Goal: Information Seeking & Learning: Understand process/instructions

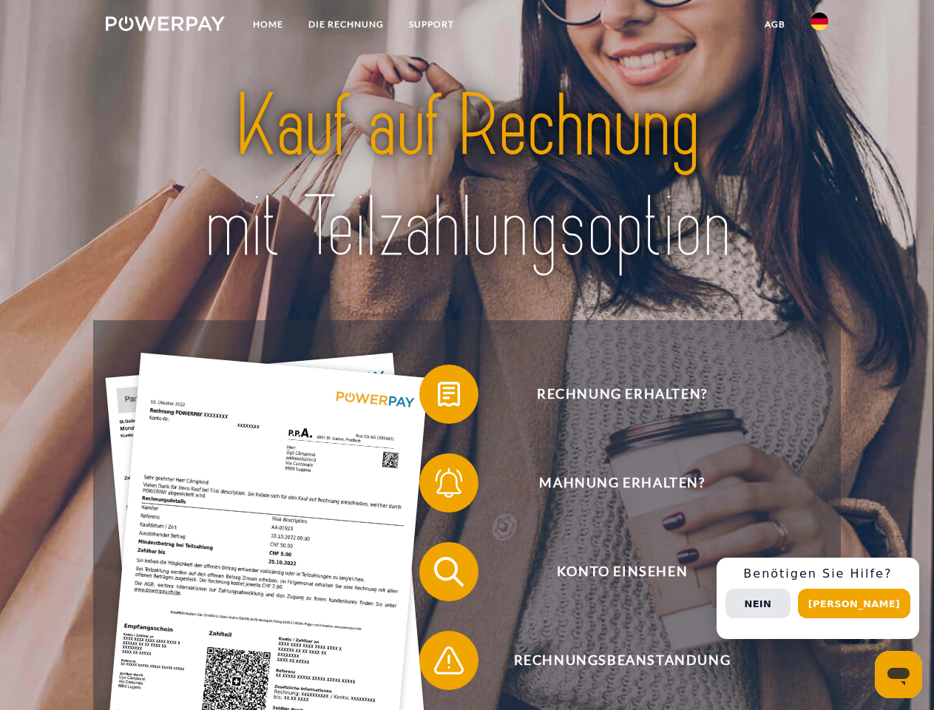
click at [165, 26] on img at bounding box center [165, 23] width 119 height 15
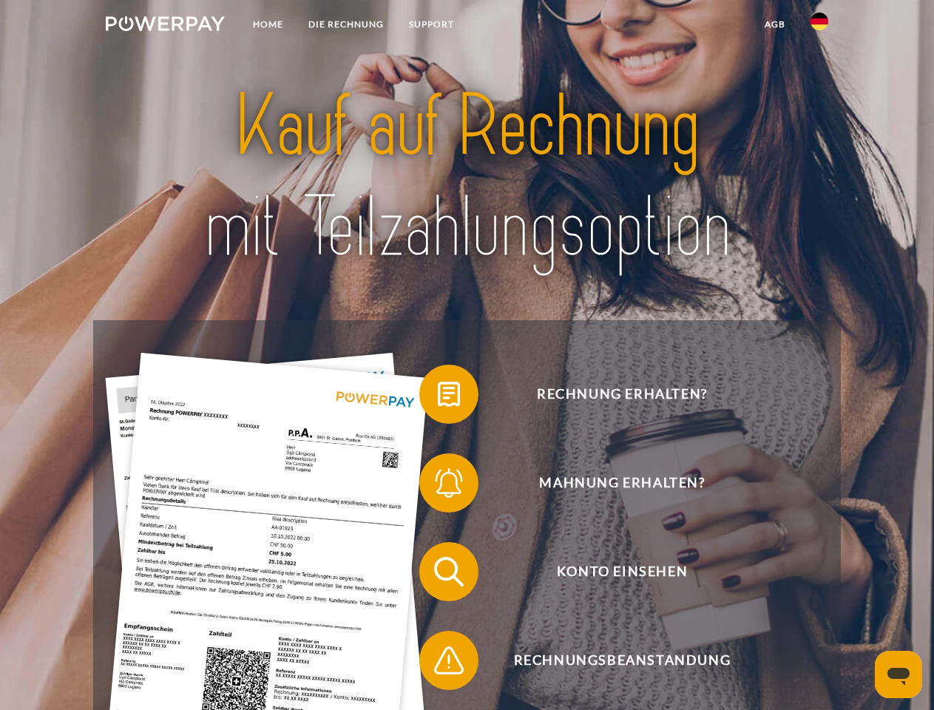
click at [819, 26] on img at bounding box center [819, 22] width 18 height 18
click at [774, 24] on link "agb" at bounding box center [775, 24] width 46 height 27
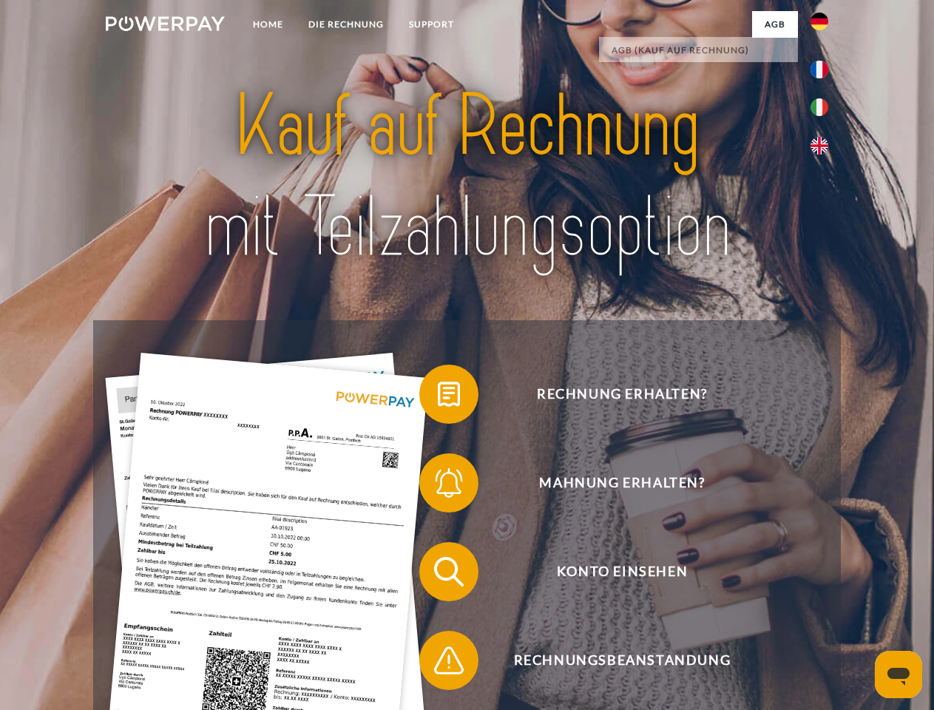
click at [438, 397] on span at bounding box center [427, 394] width 74 height 74
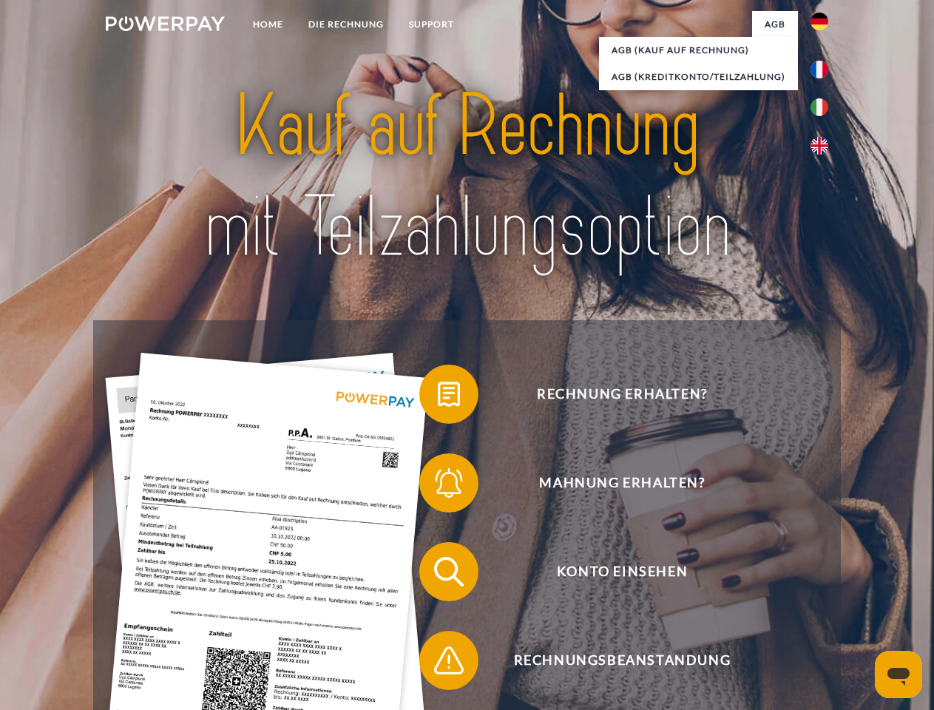
click at [438, 486] on span at bounding box center [427, 483] width 74 height 74
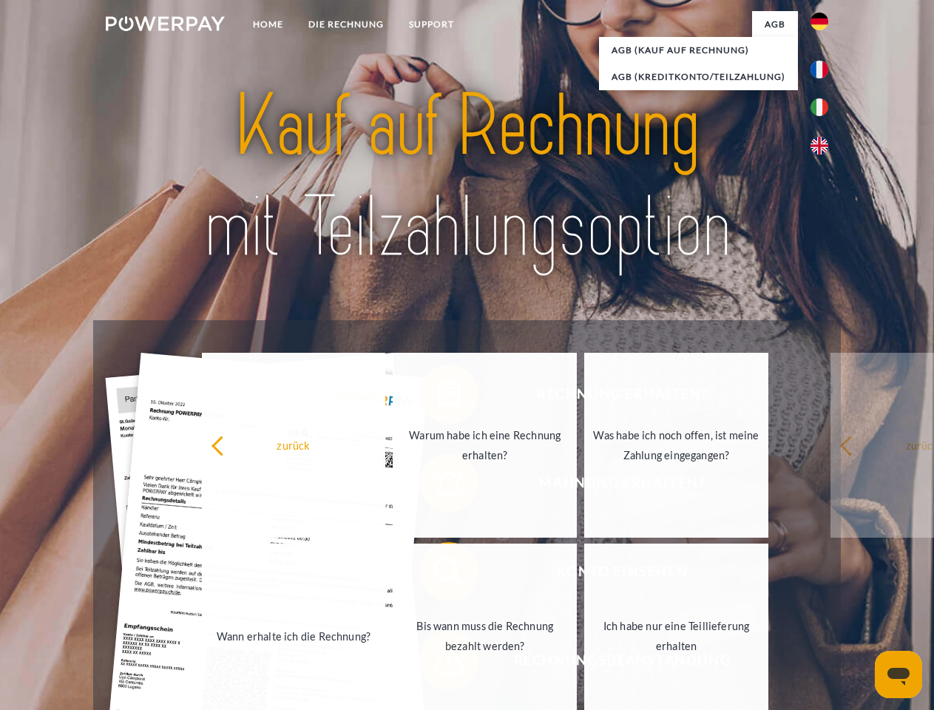
click at [438, 574] on link "Bis wann muss die Rechnung bezahlt werden?" at bounding box center [485, 635] width 184 height 185
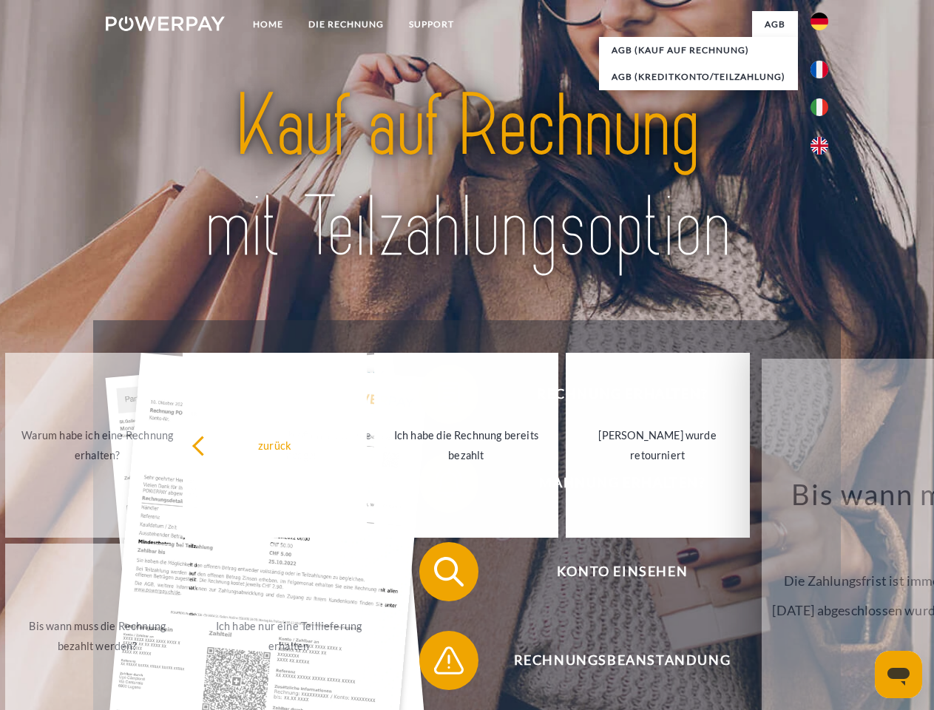
click at [438, 663] on div "Rechnung erhalten? Mahnung erhalten? Konto einsehen" at bounding box center [466, 615] width 747 height 591
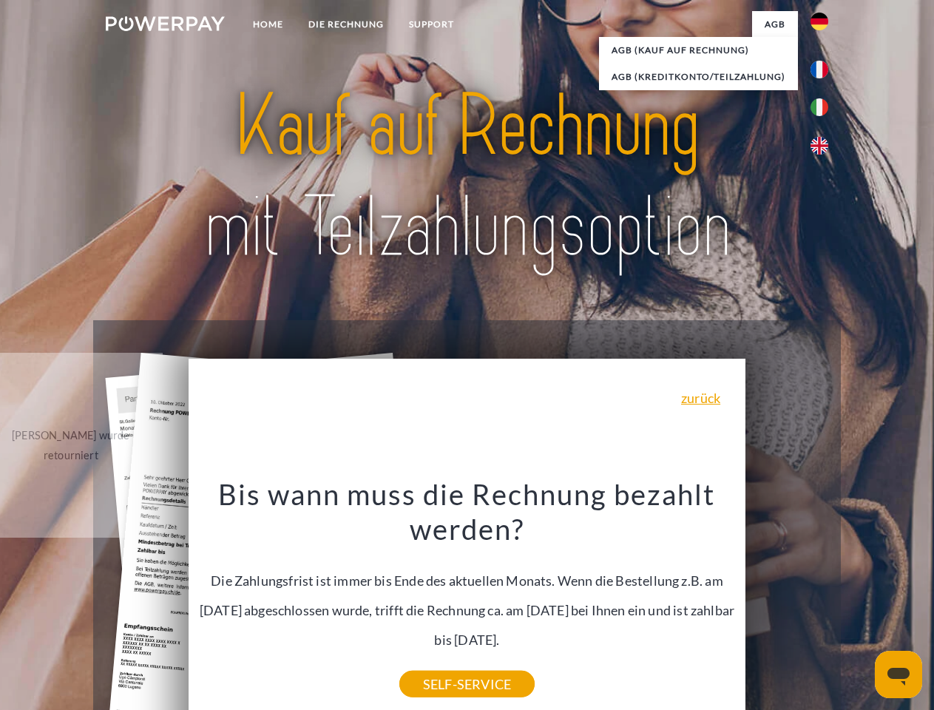
click at [823, 598] on div "Rechnung erhalten? Mahnung erhalten? Konto einsehen" at bounding box center [466, 615] width 747 height 591
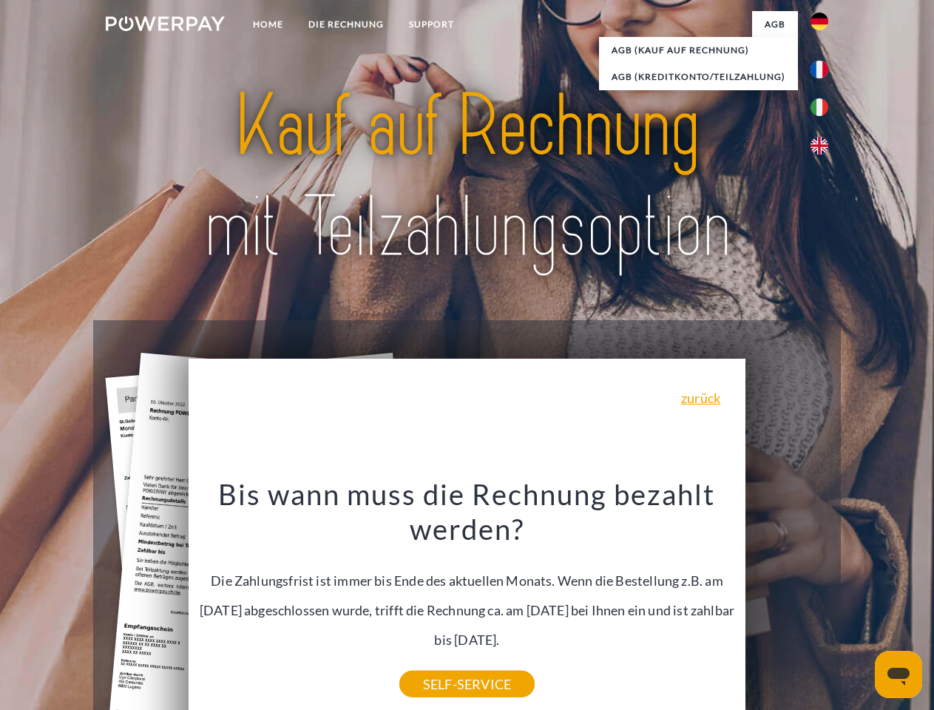
click at [787, 601] on span "Konto einsehen" at bounding box center [622, 571] width 362 height 59
click at [859, 603] on header "Home DIE RECHNUNG SUPPORT" at bounding box center [467, 510] width 934 height 1021
